Goal: Task Accomplishment & Management: Manage account settings

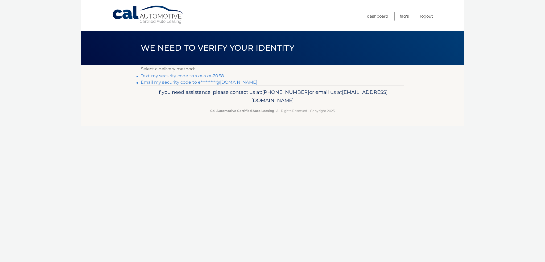
click at [176, 76] on link "Text my security code to xxx-xxx-2068" at bounding box center [182, 75] width 83 height 5
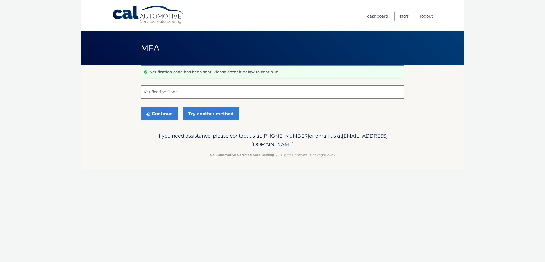
click at [154, 91] on input "Verification Code" at bounding box center [273, 91] width 264 height 13
type input "747612"
click at [160, 116] on button "Continue" at bounding box center [159, 113] width 37 height 13
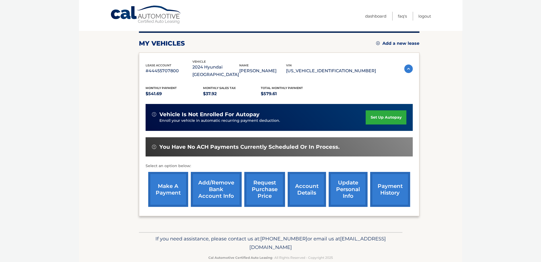
scroll to position [60, 0]
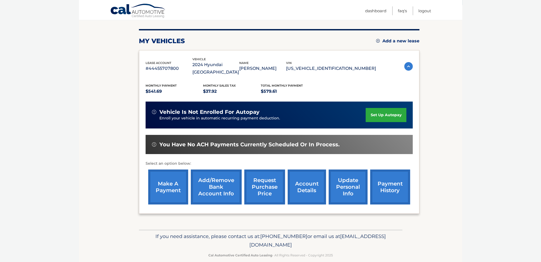
click at [164, 177] on link "make a payment" at bounding box center [168, 186] width 40 height 35
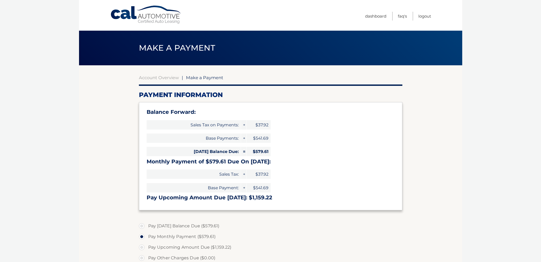
select select "MmZlYzVhZTktMGIzYi00YzIwLWFhOGQtNDUxODI1OTAyZTY4"
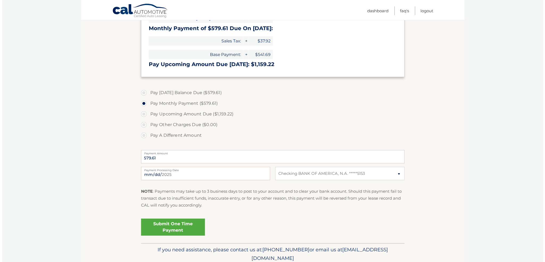
scroll to position [154, 0]
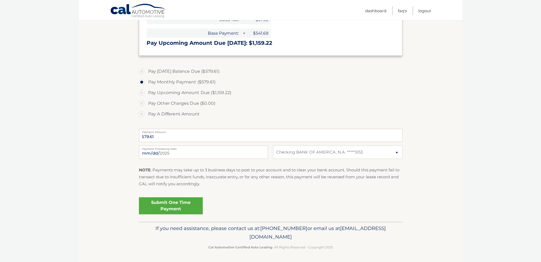
click at [169, 204] on link "Submit One Time Payment" at bounding box center [171, 205] width 64 height 17
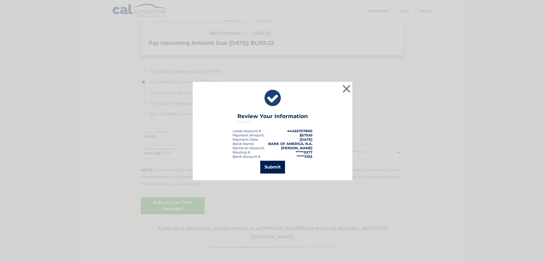
click at [269, 171] on button "Submit" at bounding box center [272, 167] width 25 height 13
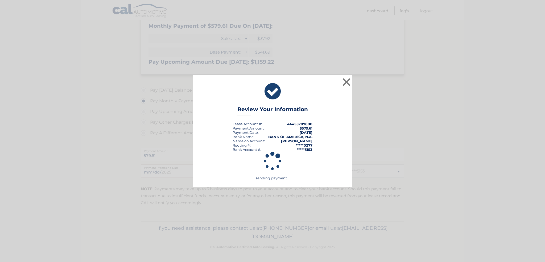
scroll to position [135, 0]
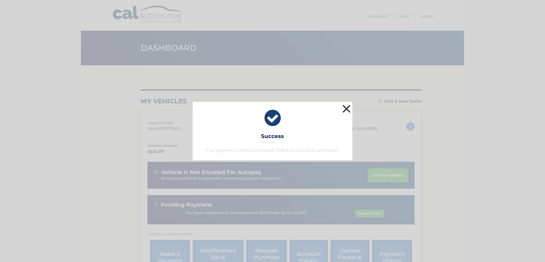
click at [345, 109] on button "×" at bounding box center [346, 108] width 11 height 11
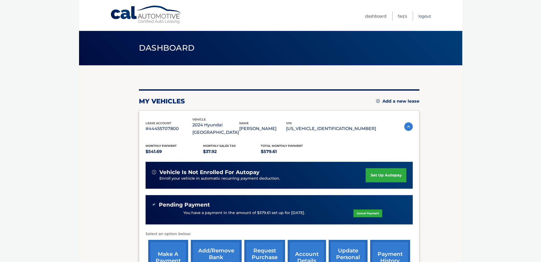
click at [425, 15] on link "Logout" at bounding box center [425, 16] width 13 height 9
